Goal: Use online tool/utility: Utilize a website feature to perform a specific function

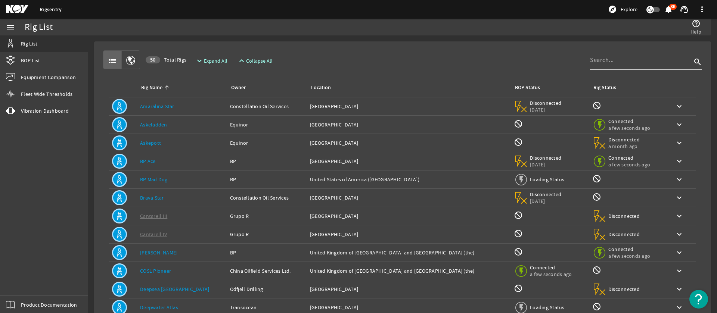
click at [637, 66] on div at bounding box center [641, 59] width 102 height 19
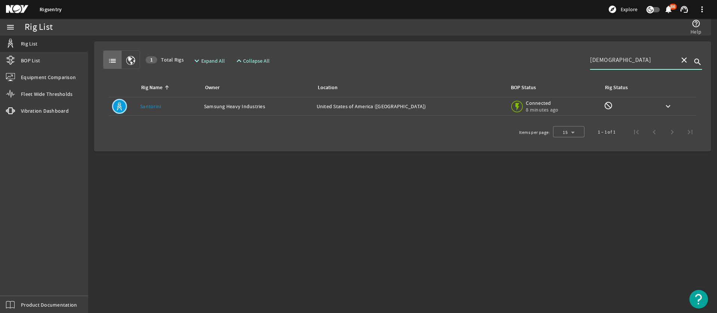
type input "santo"
click at [418, 103] on div "Location: United States of America (the)" at bounding box center [410, 106] width 187 height 7
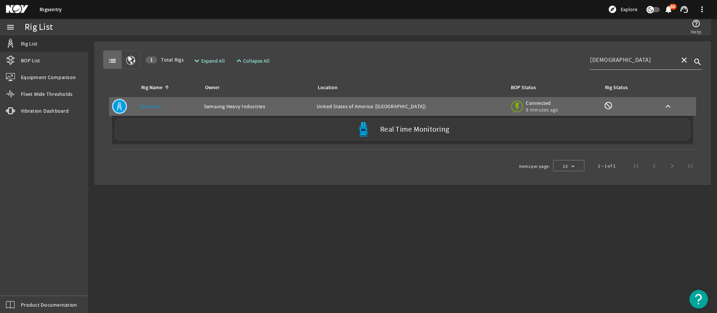
click at [344, 131] on div "Real Time Monitoring" at bounding box center [402, 130] width 575 height 22
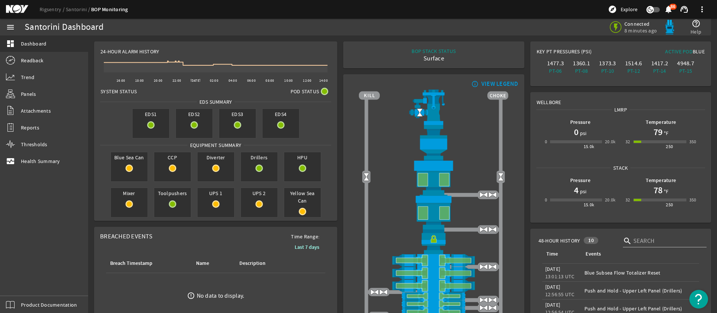
scroll to position [88, 0]
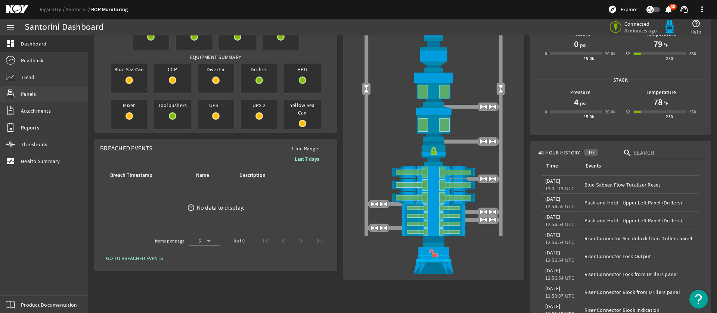
click at [36, 93] on link "Panels" at bounding box center [44, 94] width 88 height 16
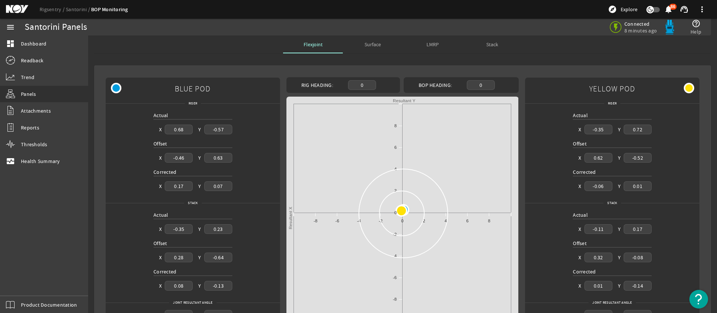
click at [495, 44] on span "Stack" at bounding box center [492, 44] width 12 height 5
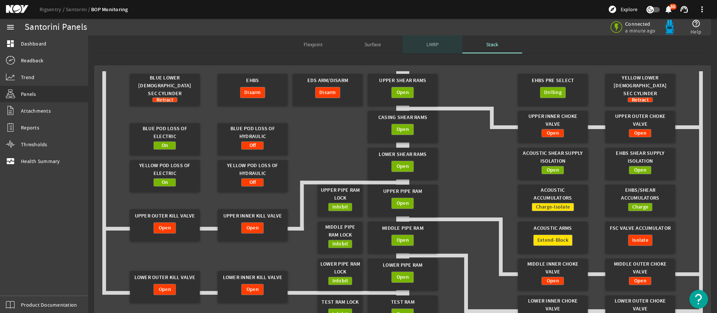
click at [430, 47] on span "LMRP" at bounding box center [432, 44] width 12 height 5
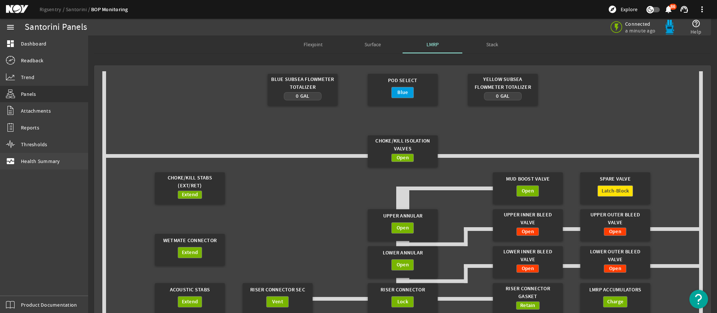
click at [40, 160] on span "Health Summary" at bounding box center [40, 161] width 39 height 7
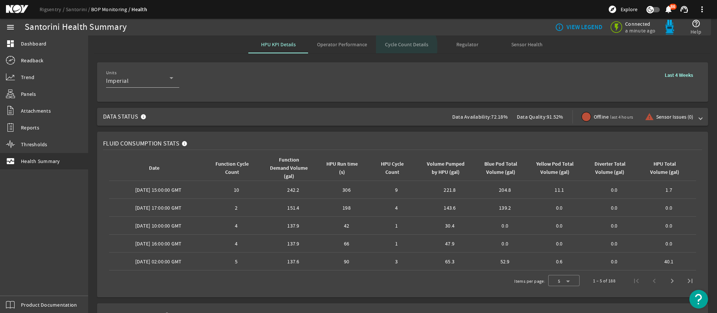
click at [405, 47] on span "Cycle Count Details" at bounding box center [406, 44] width 43 height 5
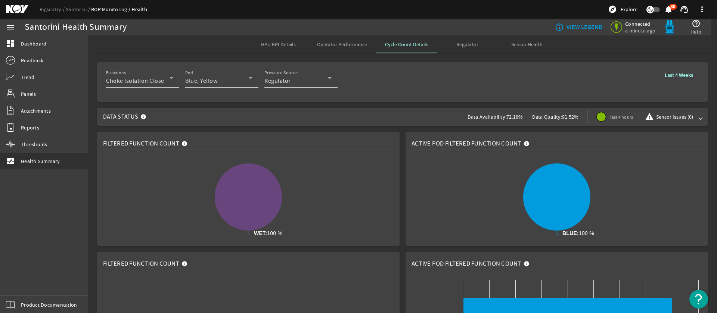
click at [690, 76] on b "Last 4 Weeks" at bounding box center [679, 75] width 28 height 7
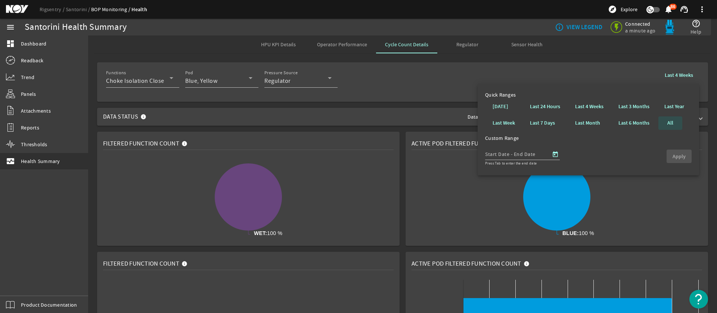
click at [667, 122] on b "All" at bounding box center [670, 122] width 6 height 7
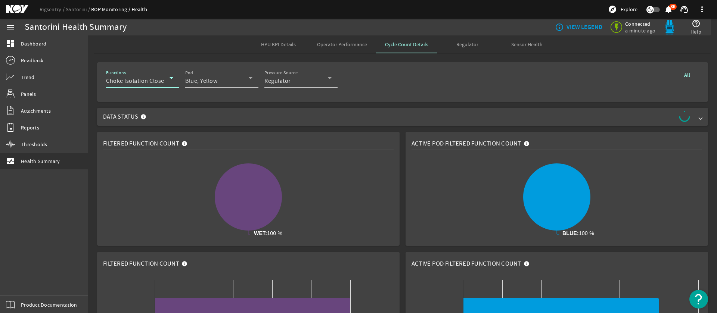
click at [136, 83] on span "Choke Isolation Close" at bounding box center [135, 80] width 58 height 7
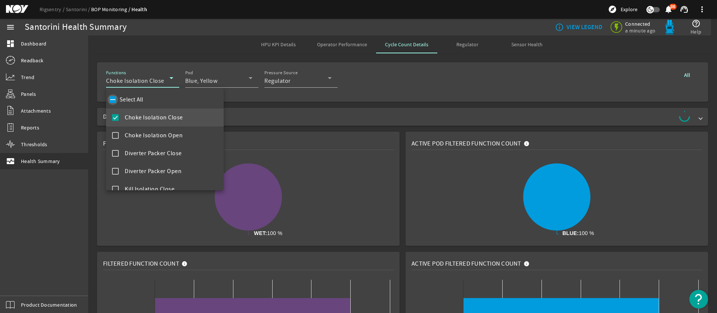
click at [111, 102] on input "Select All" at bounding box center [113, 99] width 10 height 10
checkbox input "true"
click at [506, 78] on div at bounding box center [358, 156] width 717 height 313
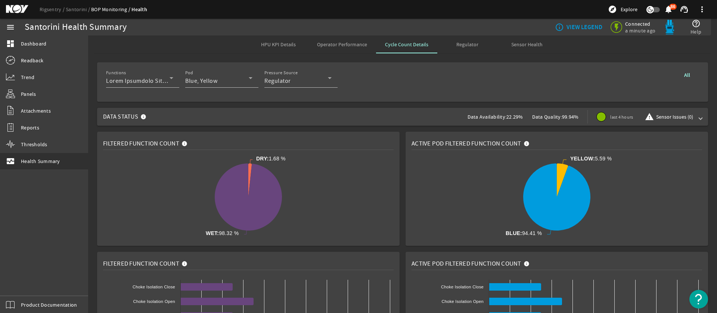
click at [356, 47] on span "Operator Performance" at bounding box center [342, 44] width 50 height 5
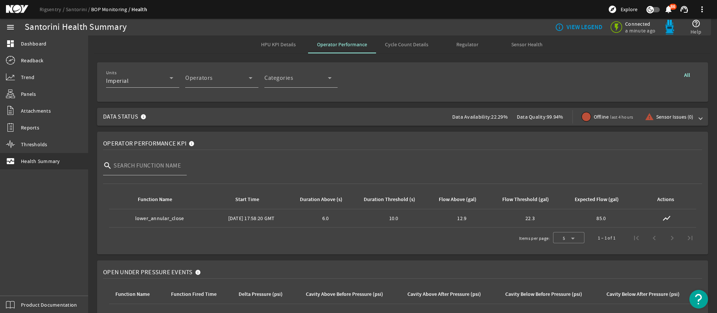
click at [688, 74] on b "All" at bounding box center [687, 75] width 6 height 7
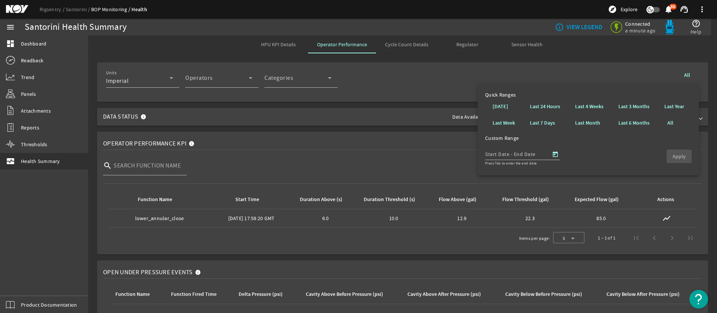
click at [634, 123] on b "Last 6 Months" at bounding box center [633, 122] width 31 height 7
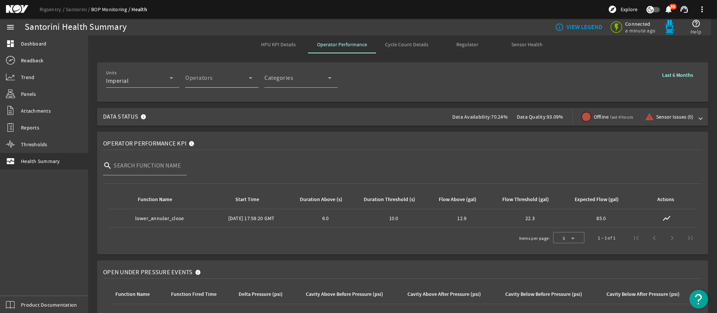
click at [214, 80] on div "Operator" at bounding box center [216, 81] width 63 height 9
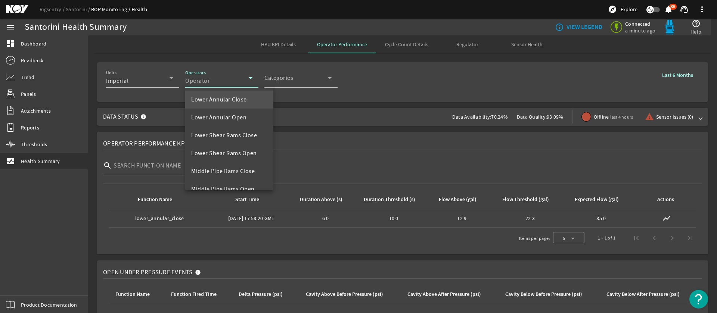
click at [286, 83] on div at bounding box center [358, 156] width 717 height 313
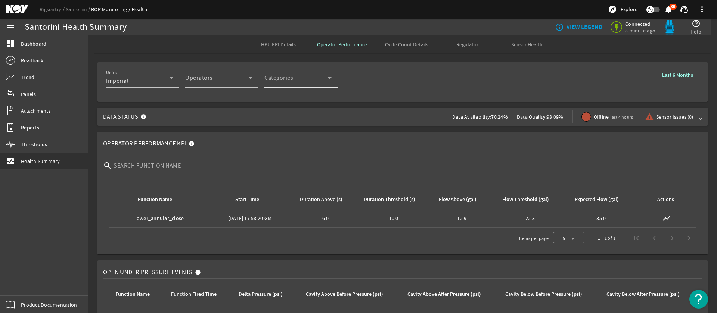
click at [285, 81] on span "Categories" at bounding box center [295, 81] width 63 height 9
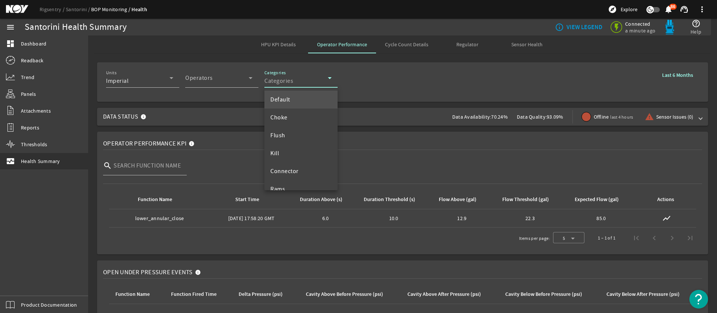
click at [237, 81] on div at bounding box center [358, 156] width 717 height 313
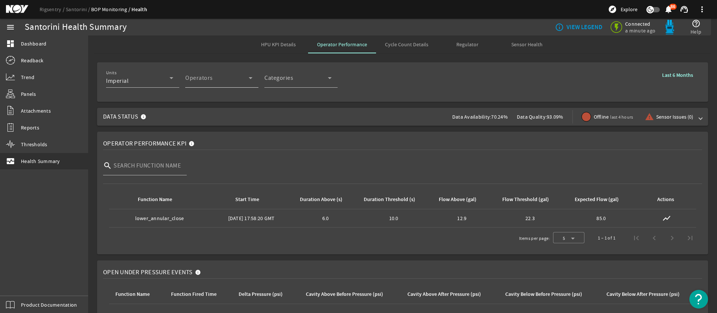
click at [242, 81] on div "Operator" at bounding box center [216, 81] width 63 height 9
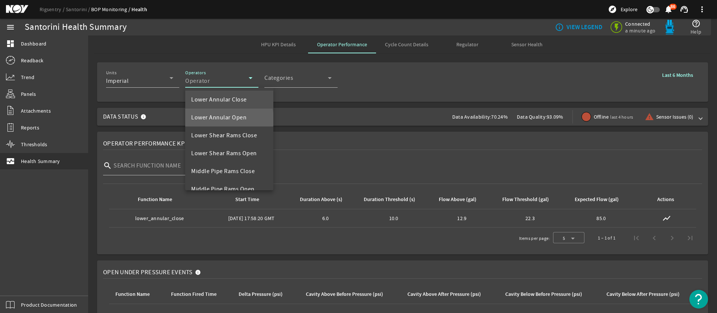
click at [223, 119] on span "Lower Annular Open" at bounding box center [218, 117] width 55 height 9
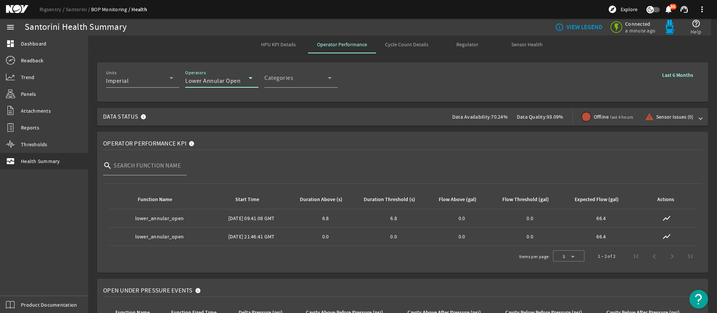
click at [250, 79] on icon at bounding box center [251, 78] width 4 height 2
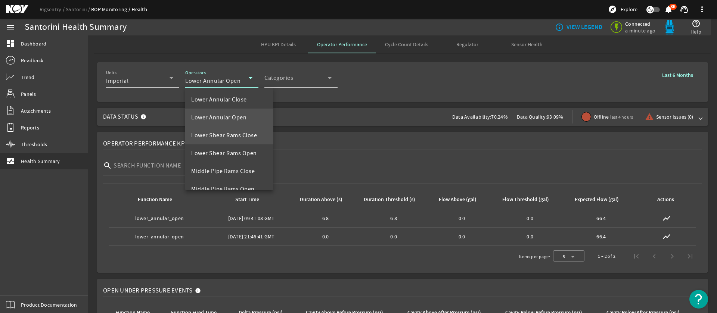
click at [227, 130] on mat-option "Lower Shear Rams Close" at bounding box center [229, 136] width 88 height 18
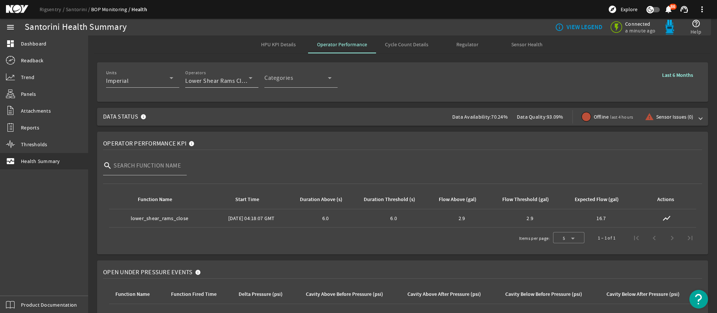
click at [225, 86] on div "Operators Lower Shear Rams Close" at bounding box center [218, 77] width 67 height 19
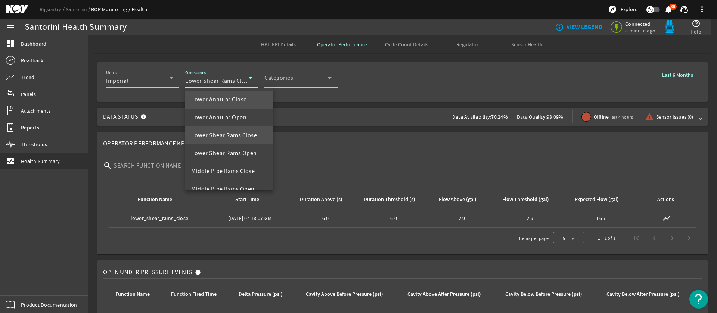
click at [218, 101] on span "Lower Annular Close" at bounding box center [219, 99] width 56 height 9
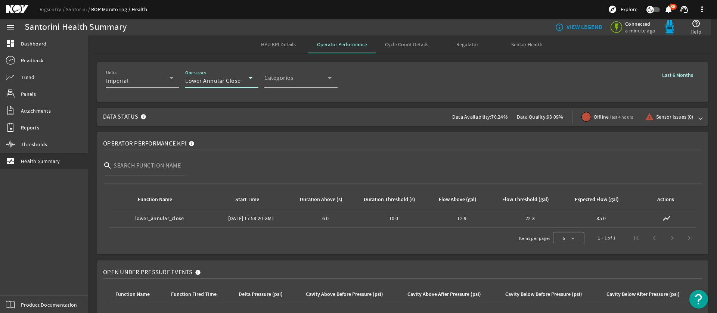
click at [221, 86] on div "Operators Lower Annular Close" at bounding box center [218, 77] width 67 height 19
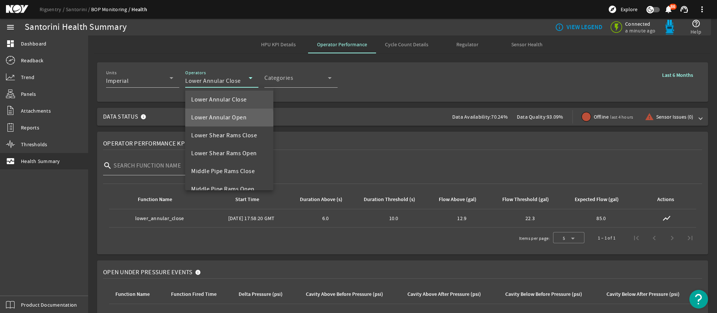
click at [228, 120] on span "Lower Annular Open" at bounding box center [218, 117] width 55 height 9
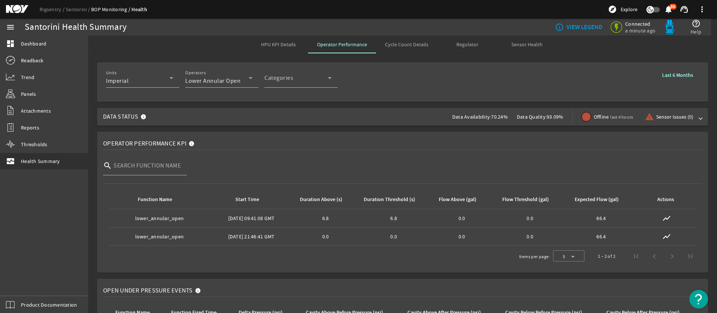
click at [392, 18] on div "Rigsentry Santorini BOP Monitoring Health explore Explore notifications 86 supp…" at bounding box center [358, 9] width 717 height 19
click at [409, 46] on span "Cycle Count Details" at bounding box center [406, 44] width 43 height 5
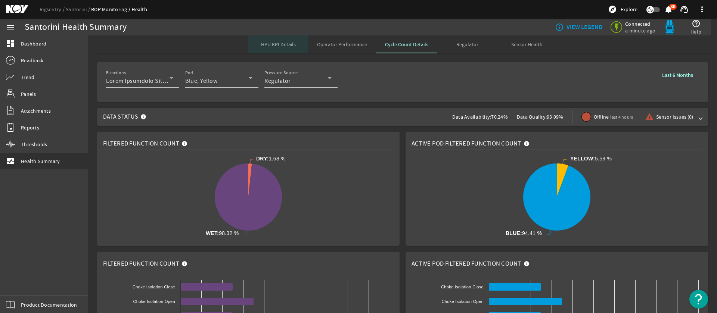
click at [285, 44] on span "HPU KPI Details" at bounding box center [278, 44] width 35 height 5
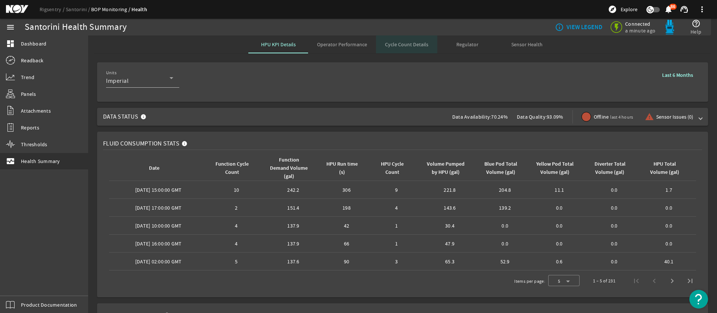
click at [435, 47] on div "Cycle Count Details" at bounding box center [406, 44] width 61 height 18
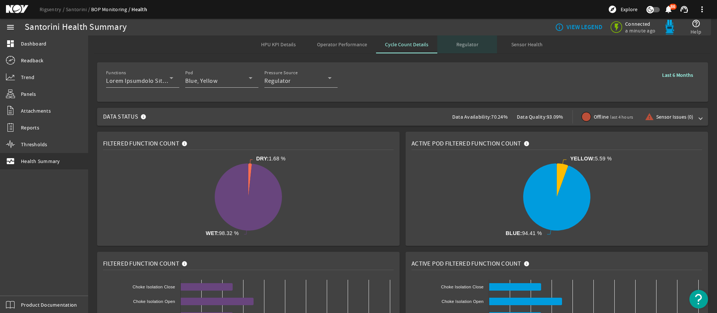
click at [462, 44] on span "Regulator" at bounding box center [467, 44] width 22 height 5
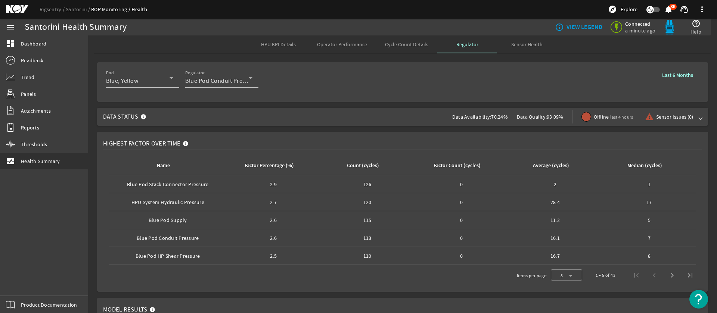
click at [345, 45] on span "Operator Performance" at bounding box center [342, 44] width 50 height 5
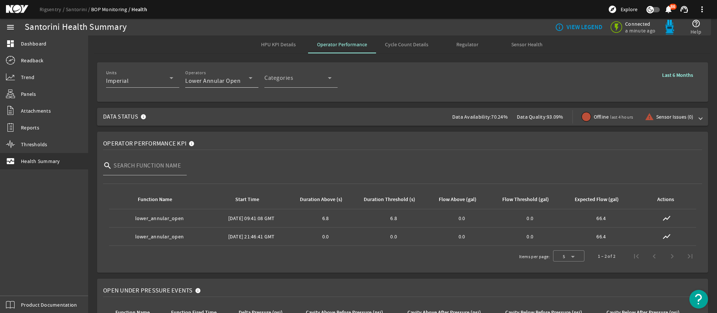
click at [224, 83] on span "Lower Annular Open" at bounding box center [212, 80] width 55 height 7
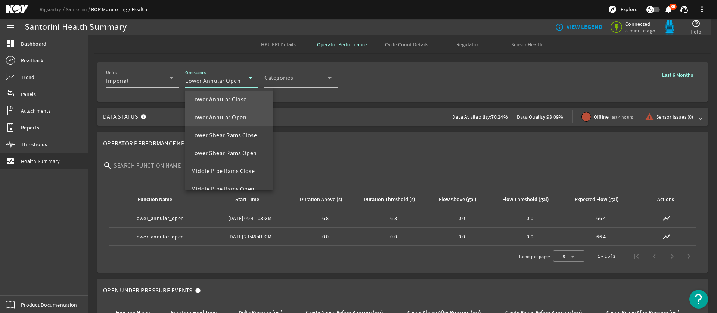
click at [225, 103] on span "Lower Annular Close" at bounding box center [219, 99] width 56 height 9
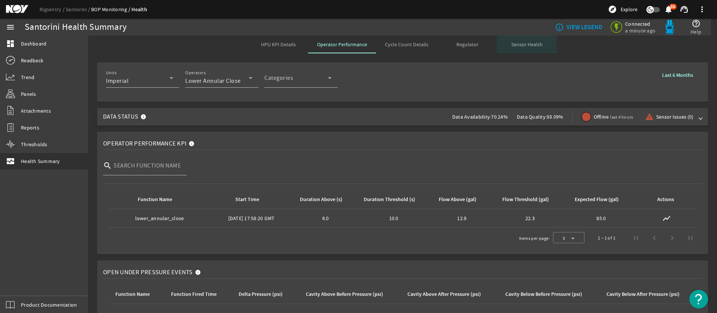
click at [519, 46] on span "Sensor Health" at bounding box center [526, 44] width 31 height 5
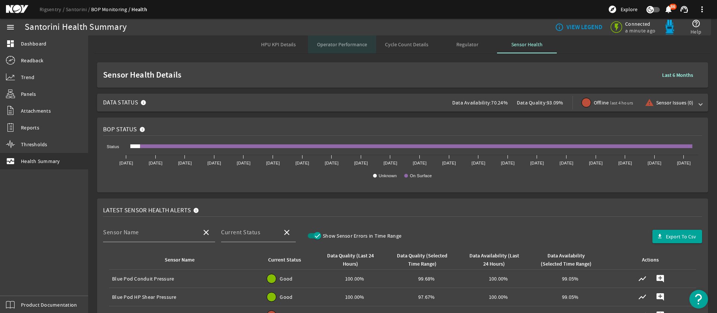
click at [348, 44] on span "Operator Performance" at bounding box center [342, 44] width 50 height 5
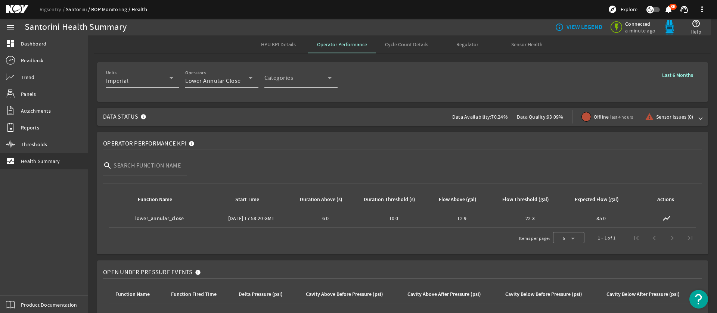
click at [70, 9] on link "Santorini" at bounding box center [78, 9] width 25 height 7
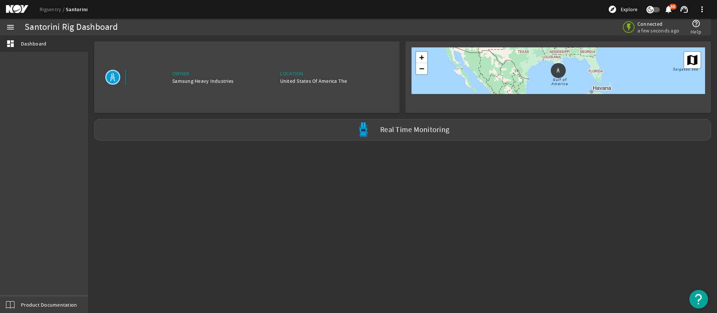
click at [177, 9] on div "Rigsentry Santorini explore Explore notifications 86 support_agent more_vert" at bounding box center [358, 9] width 717 height 19
click at [399, 138] on div "Real Time Monitoring" at bounding box center [402, 130] width 617 height 22
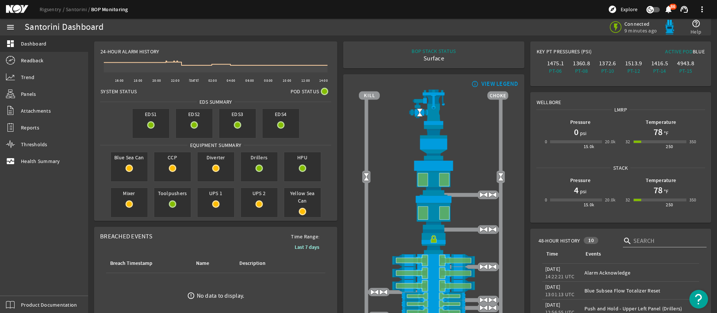
click at [450, 11] on div "Rigsentry Santorini BOP Monitoring explore Explore notifications 86 support_age…" at bounding box center [358, 9] width 717 height 19
click at [594, 9] on div "Rigsentry Santorini BOP Monitoring explore Explore notifications 86 support_age…" at bounding box center [358, 9] width 717 height 19
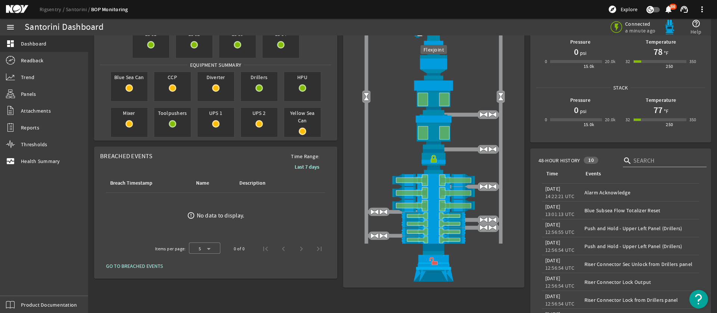
scroll to position [92, 0]
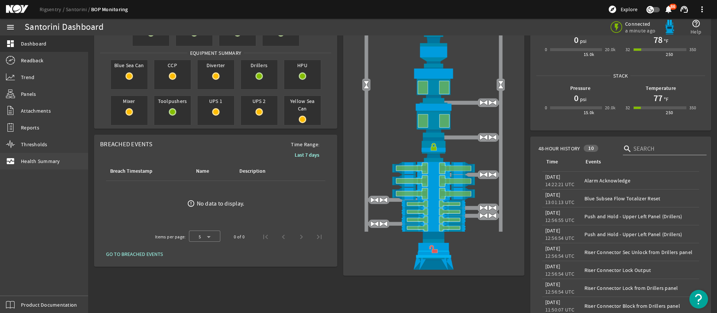
click at [41, 162] on span "Health Summary" at bounding box center [40, 161] width 39 height 7
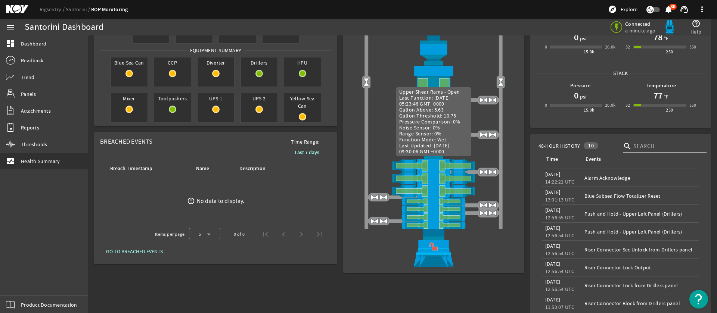
scroll to position [95, 0]
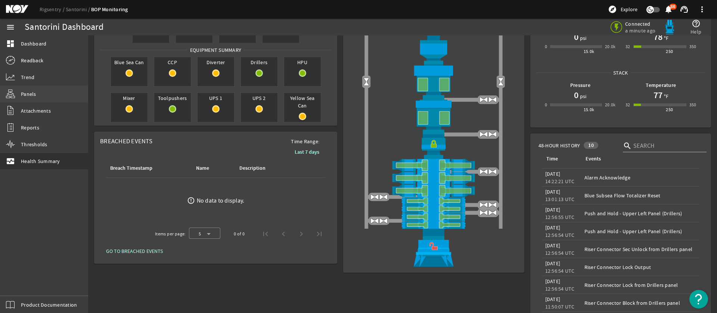
click at [26, 93] on span "Panels" at bounding box center [28, 93] width 15 height 7
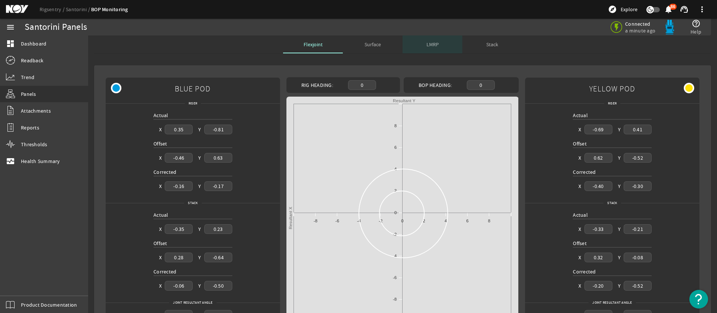
click at [432, 48] on span "LMRP" at bounding box center [432, 44] width 12 height 18
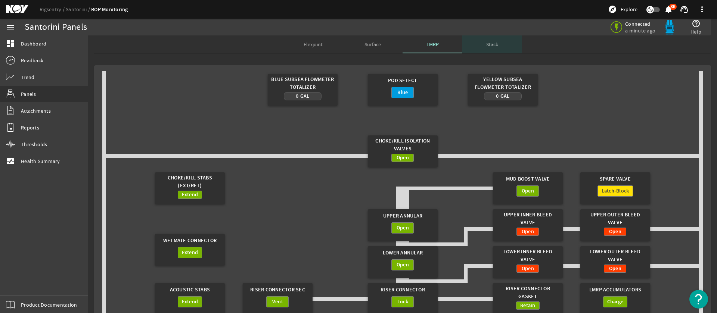
click at [496, 43] on span "Stack" at bounding box center [492, 44] width 12 height 5
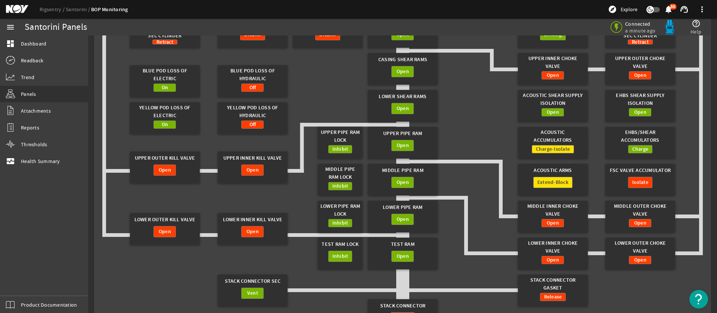
scroll to position [78, 0]
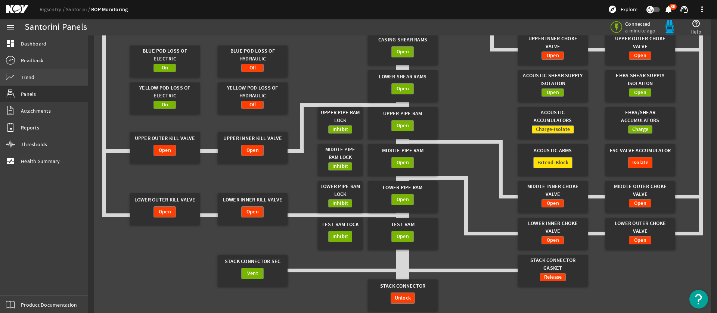
click at [21, 77] on span "Trend" at bounding box center [27, 77] width 13 height 7
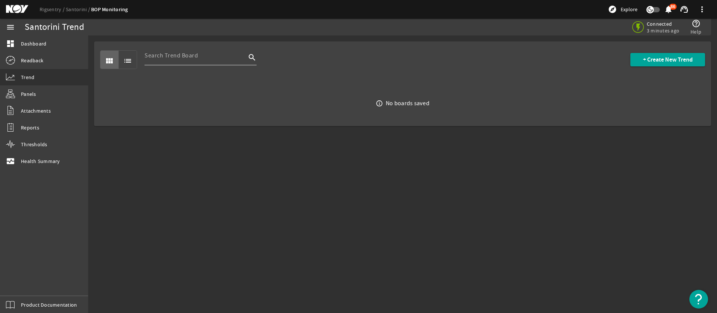
click at [174, 48] on div at bounding box center [196, 55] width 102 height 19
click at [174, 58] on input at bounding box center [196, 55] width 102 height 9
click at [657, 61] on span "+ Create New Trend" at bounding box center [668, 59] width 50 height 7
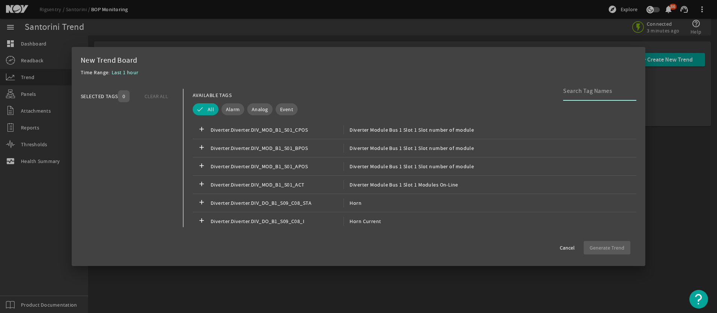
click at [572, 91] on input at bounding box center [596, 91] width 67 height 9
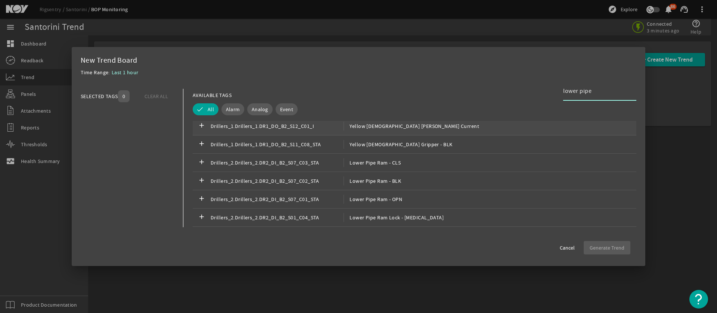
scroll to position [25, 0]
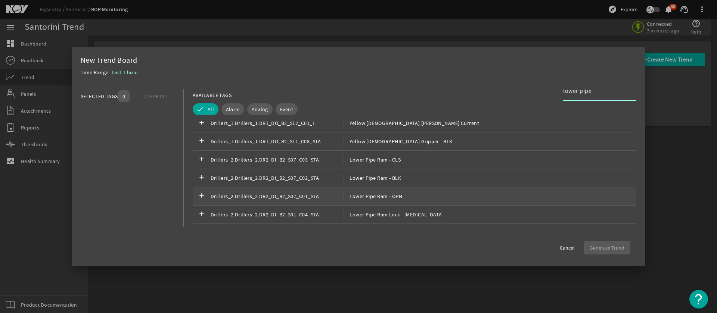
type input "lower pipe"
click at [298, 195] on span "Drillers_2.Drillers_2.DR2_DI_B2_S07_C01_STA" at bounding box center [277, 196] width 133 height 9
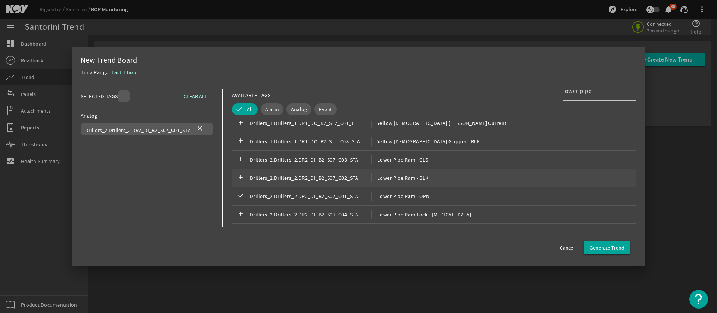
click at [347, 179] on span "Drillers_2.Drillers_2.DR2_DI_B2_S07_C02_STA" at bounding box center [310, 178] width 121 height 9
click at [348, 159] on span "Drillers_2.Drillers_2.DR2_DI_B2_S07_C03_STA" at bounding box center [310, 159] width 121 height 9
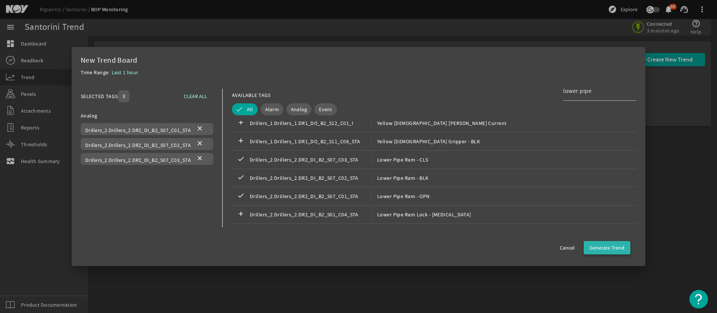
click at [624, 246] on span "Generate Trend" at bounding box center [607, 247] width 35 height 7
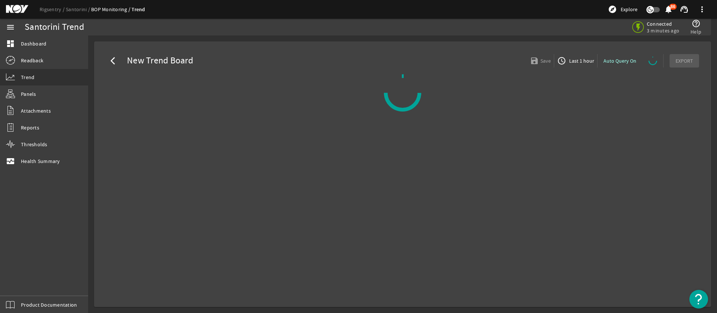
select select "ALL"
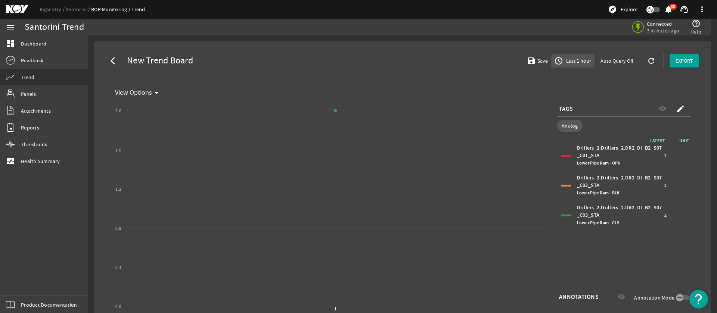
click at [573, 58] on span "Last 1 hour" at bounding box center [578, 60] width 27 height 7
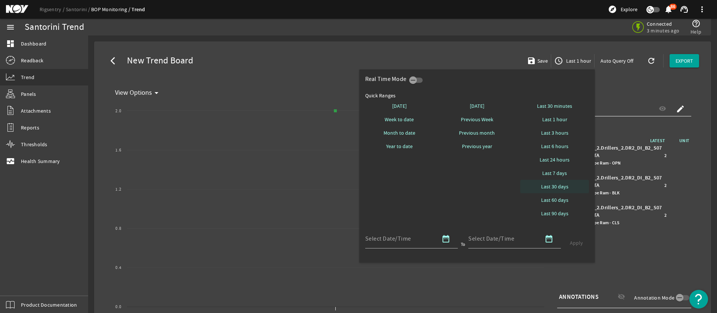
click at [558, 188] on span "Last 30 days" at bounding box center [554, 186] width 27 height 7
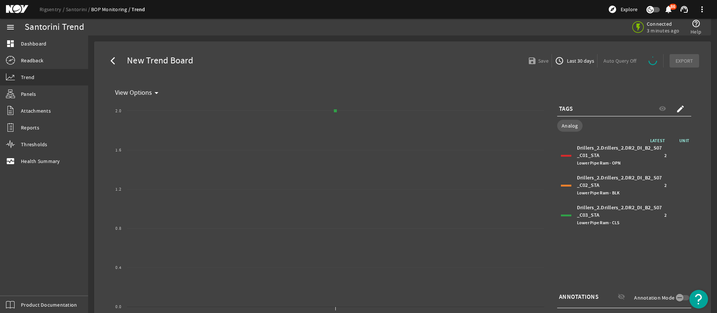
select select "ALL"
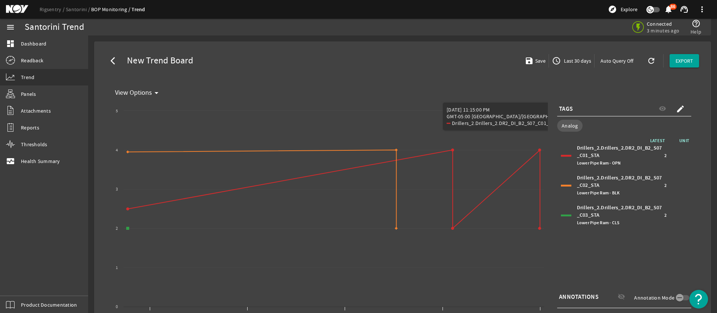
click at [513, 63] on div "arrow_back_ios New Trend Board save Save access_time Last 30 days Auto Query Of…" at bounding box center [402, 60] width 605 height 27
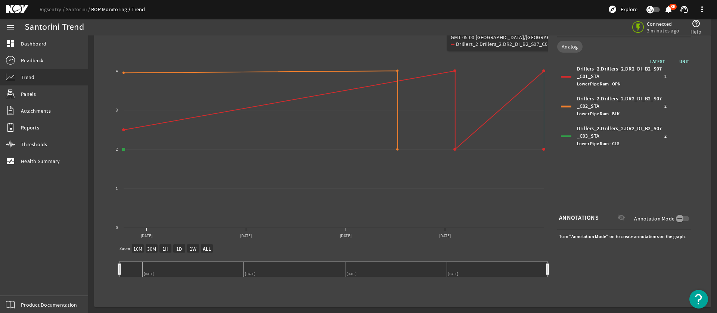
click at [534, 19] on div "Connected 3 minutes ago help_outline Help" at bounding box center [529, 27] width 351 height 17
click at [186, 32] on div "Santorini Trend" at bounding box center [189, 27] width 329 height 17
click at [49, 162] on span "Health Summary" at bounding box center [40, 161] width 39 height 7
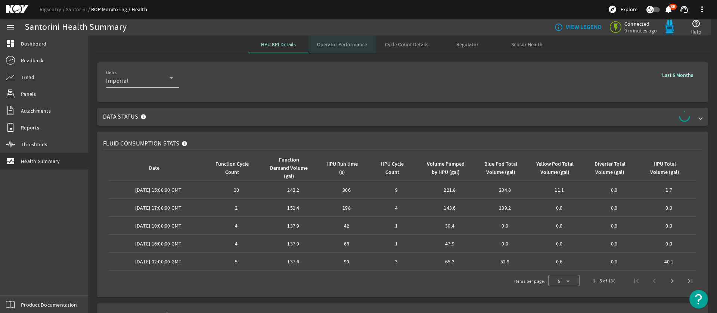
click at [354, 44] on span "Operator Performance" at bounding box center [342, 44] width 50 height 5
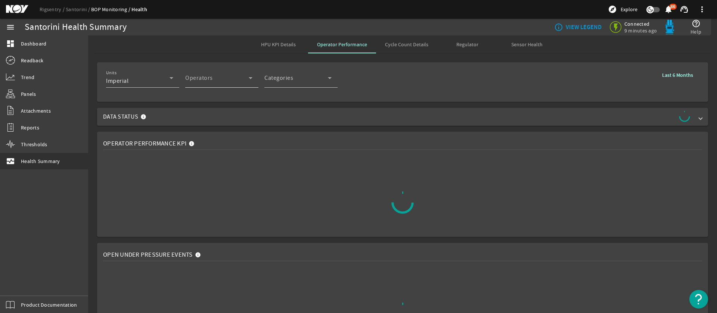
click at [208, 80] on span "Operator" at bounding box center [216, 81] width 63 height 9
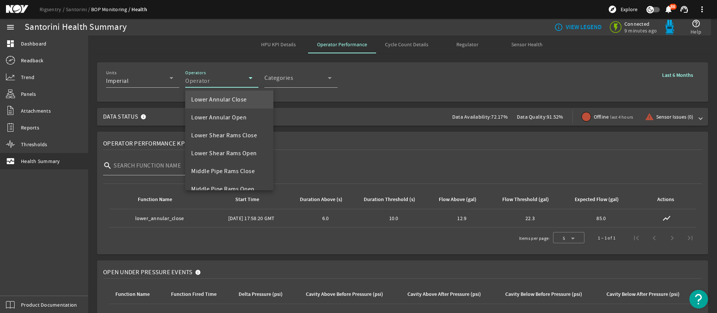
click at [237, 46] on div at bounding box center [358, 156] width 717 height 313
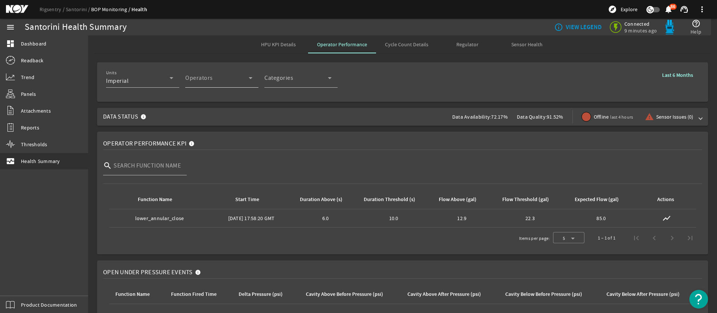
click at [237, 81] on div "Operator" at bounding box center [216, 81] width 63 height 9
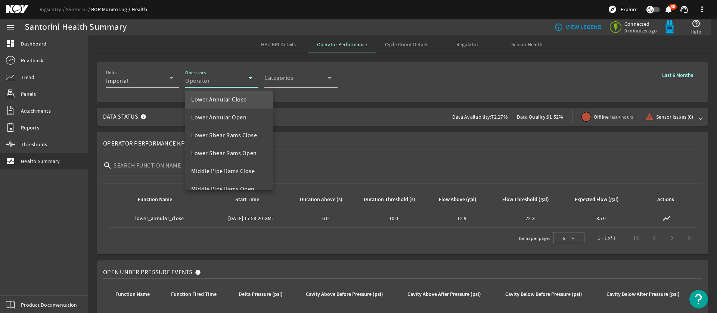
click at [412, 45] on div at bounding box center [358, 156] width 717 height 313
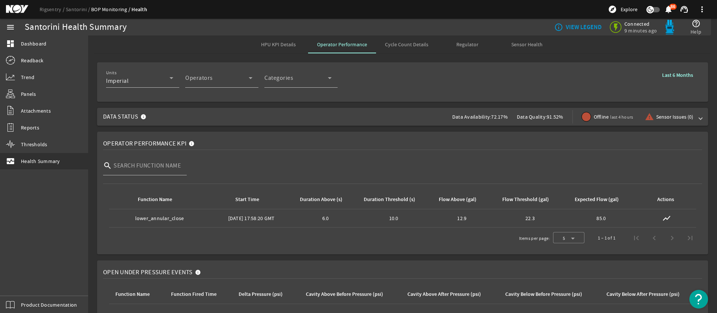
click at [412, 45] on span "Cycle Count Details" at bounding box center [406, 44] width 43 height 5
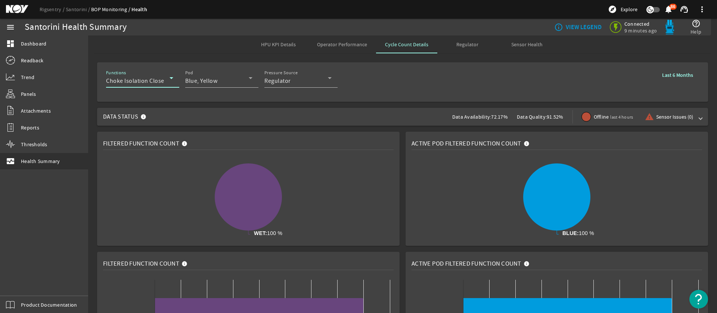
click at [122, 84] on span "Choke Isolation Close" at bounding box center [135, 80] width 58 height 7
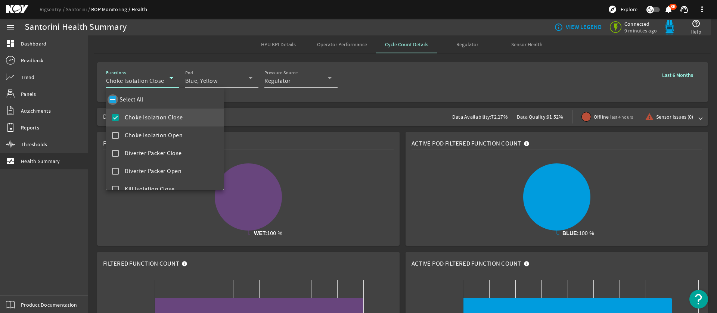
click at [111, 99] on input "Select All" at bounding box center [113, 99] width 10 height 10
checkbox input "true"
click at [404, 88] on div at bounding box center [358, 156] width 717 height 313
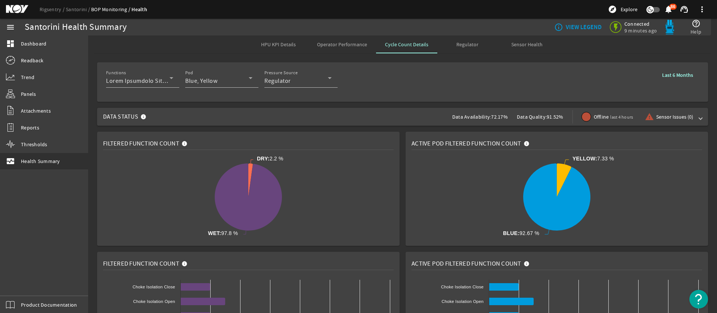
click at [460, 43] on span "Regulator" at bounding box center [467, 44] width 22 height 5
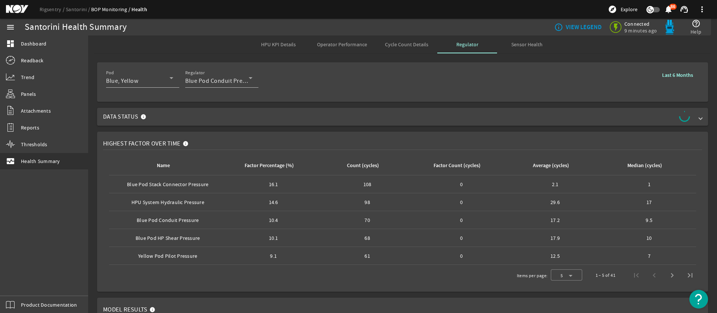
click at [272, 46] on span "HPU KPI Details" at bounding box center [278, 44] width 35 height 5
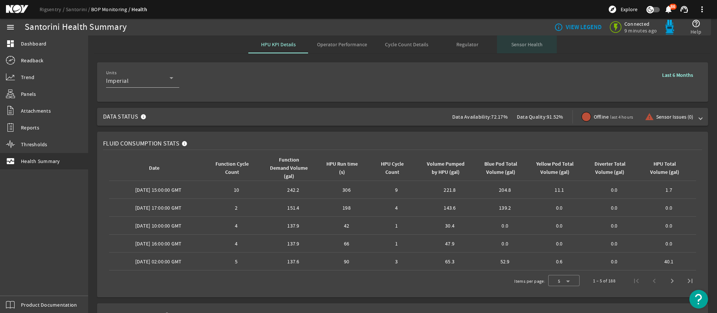
click at [528, 47] on span "Sensor Health" at bounding box center [526, 44] width 31 height 5
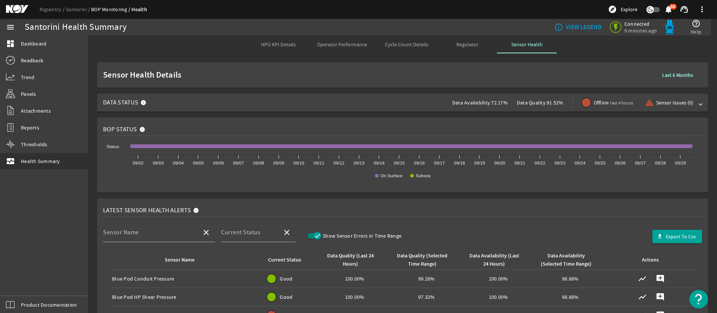
click at [273, 24] on div "Santorini Health Summary" at bounding box center [181, 27] width 313 height 7
click at [30, 75] on span "Trend" at bounding box center [27, 77] width 13 height 7
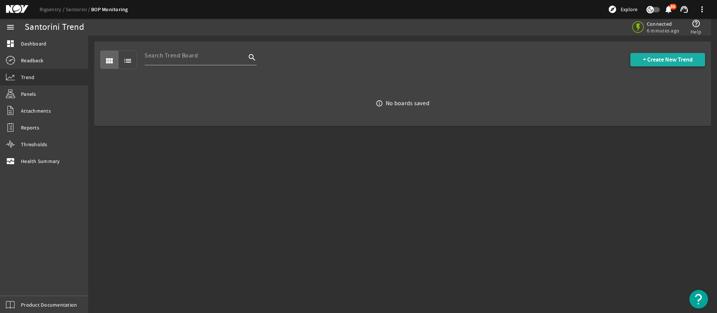
click at [651, 58] on span "+ Create New Trend" at bounding box center [668, 59] width 50 height 7
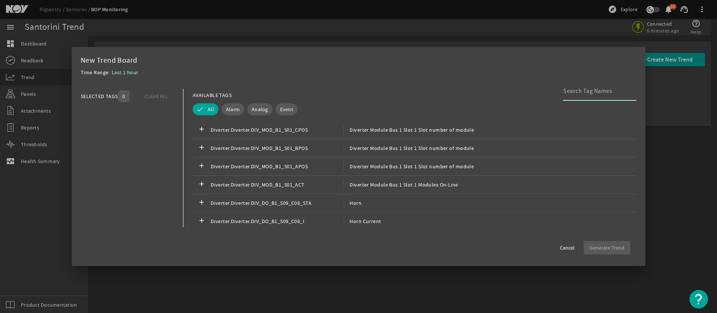
click at [576, 91] on input at bounding box center [596, 91] width 67 height 9
type input "P"
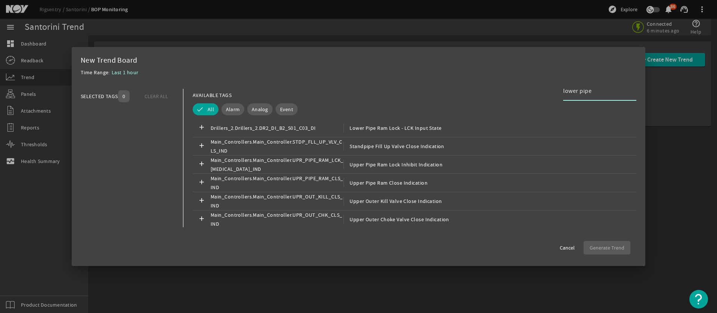
scroll to position [554, 0]
type input "lower pipe"
click at [287, 111] on span "Event" at bounding box center [286, 109] width 13 height 7
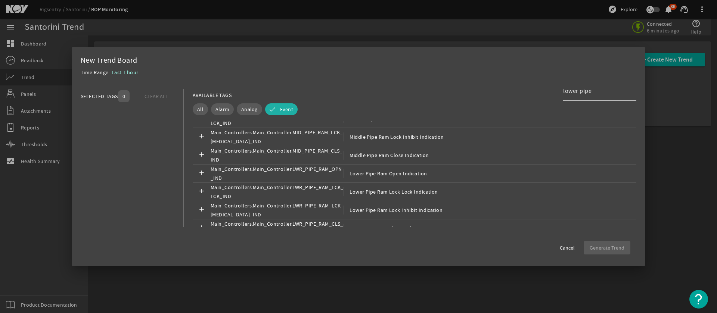
scroll to position [364, 0]
click at [198, 153] on mat-icon "add" at bounding box center [201, 154] width 9 height 9
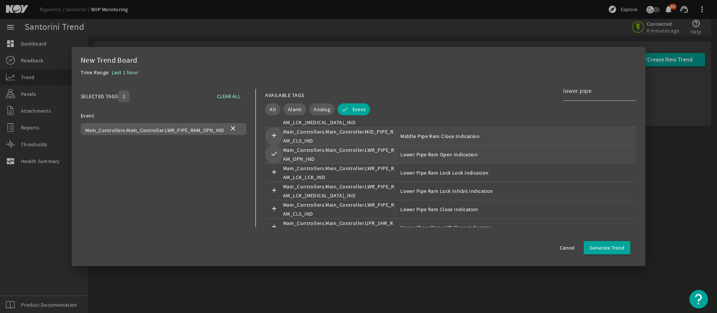
click at [271, 136] on mat-icon "add" at bounding box center [274, 136] width 9 height 9
click at [272, 132] on mat-icon "check" at bounding box center [274, 136] width 9 height 9
click at [273, 207] on mat-icon "add" at bounding box center [274, 209] width 9 height 9
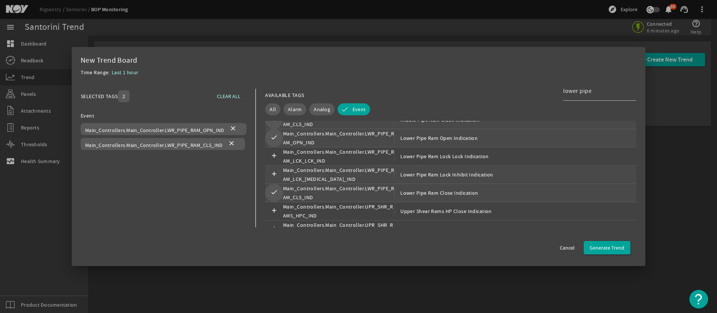
scroll to position [397, 0]
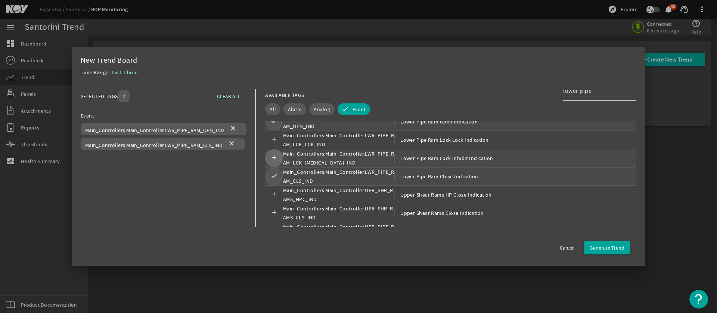
click at [274, 156] on mat-icon "add" at bounding box center [274, 158] width 9 height 9
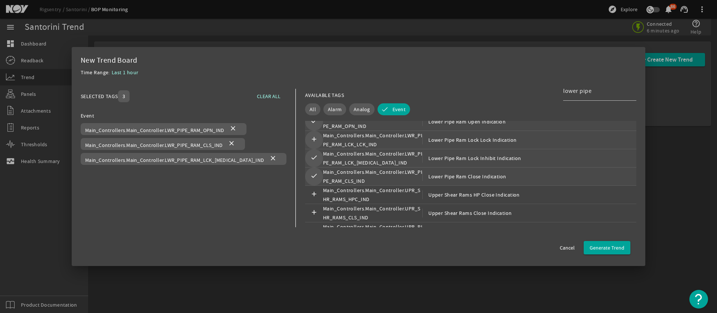
click at [310, 140] on mat-icon "add" at bounding box center [314, 140] width 9 height 9
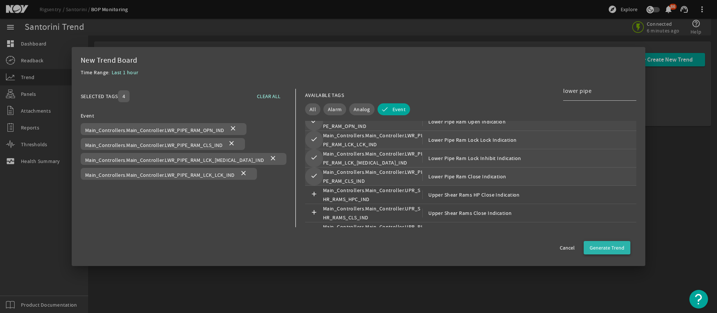
click at [614, 246] on span "Generate Trend" at bounding box center [607, 247] width 35 height 7
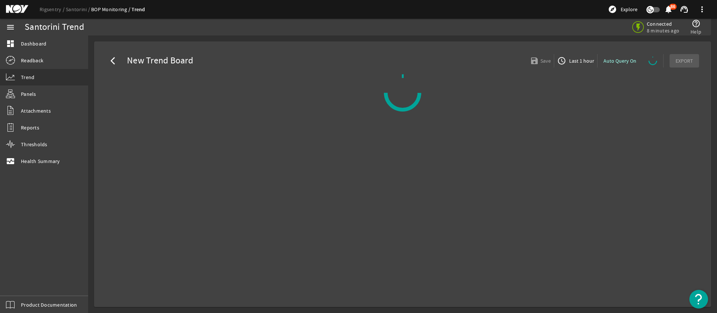
select select "ALL"
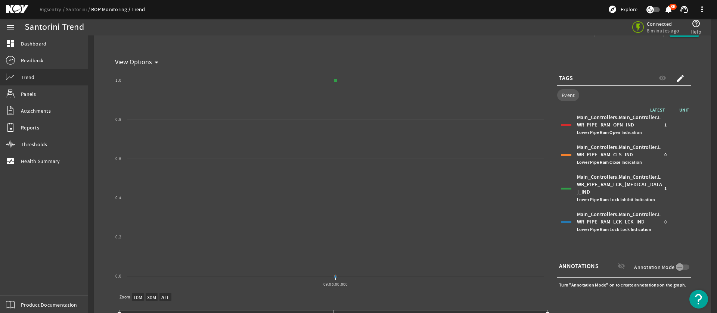
scroll to position [30, 0]
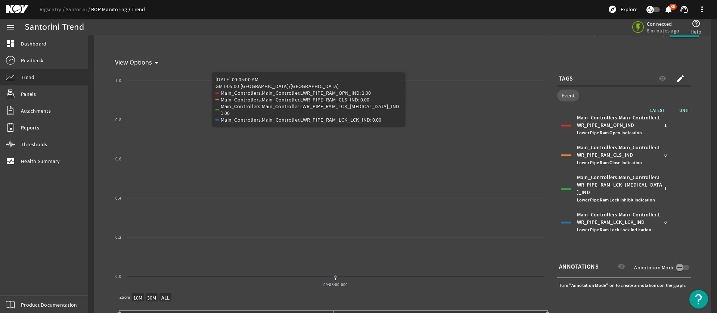
click at [408, 59] on mat-card "View Options arrow_drop_down Created with Highcharts 11.1.0 New Graph 09:05:00.…" at bounding box center [402, 197] width 593 height 294
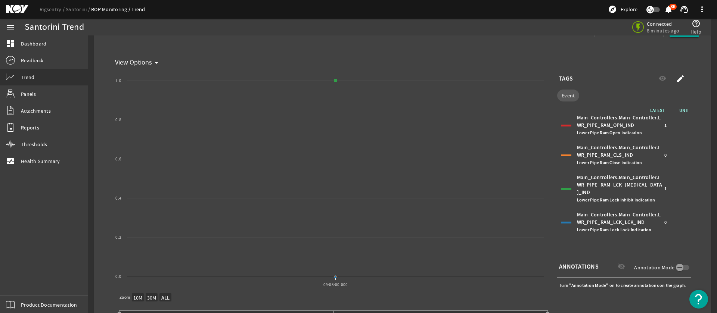
click at [401, 24] on div "Connected 8 minutes ago help_outline Help" at bounding box center [529, 27] width 351 height 17
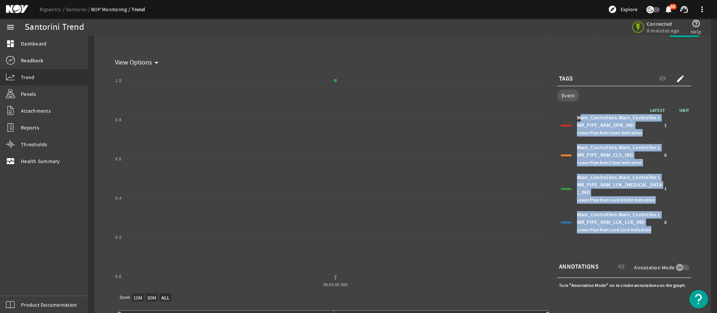
drag, startPoint x: 572, startPoint y: 115, endPoint x: 650, endPoint y: 240, distance: 147.2
click at [651, 235] on div "LATEST UNIT Main_Controllers.Main_Controller.LWR_PIPE_RAM_OPN_IND Lower Pipe Ra…" at bounding box center [624, 181] width 134 height 149
copy div "Main_Controllers.Main_Controller.LWR_PIPE_RAM_OPN_IND Lower Pipe Ram Open Indic…"
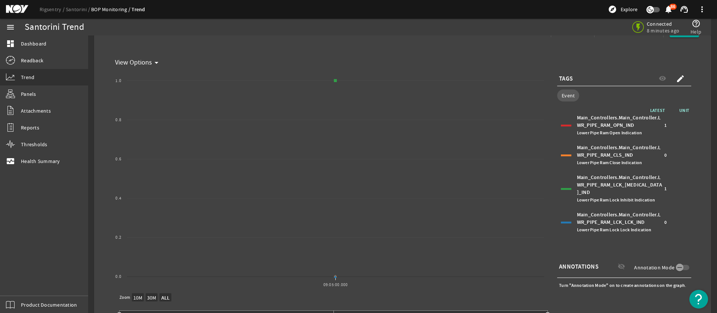
click at [577, 12] on div "Rigsentry Santorini BOP Monitoring Trend explore Explore notifications 86 suppo…" at bounding box center [358, 9] width 717 height 19
